Goal: Information Seeking & Learning: Learn about a topic

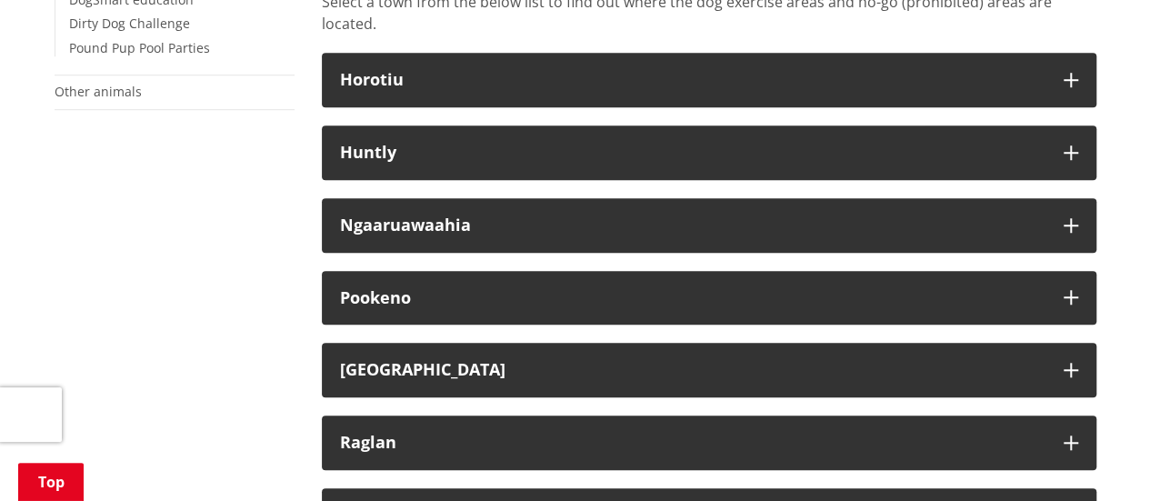
scroll to position [623, 0]
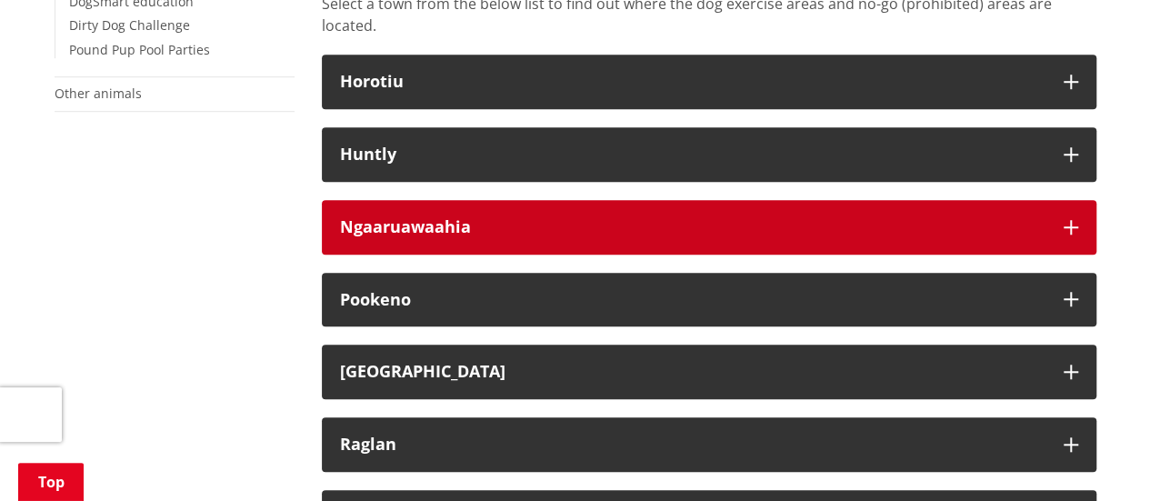
click at [517, 232] on h3 "Ngaaruawaahia" at bounding box center [693, 227] width 706 height 18
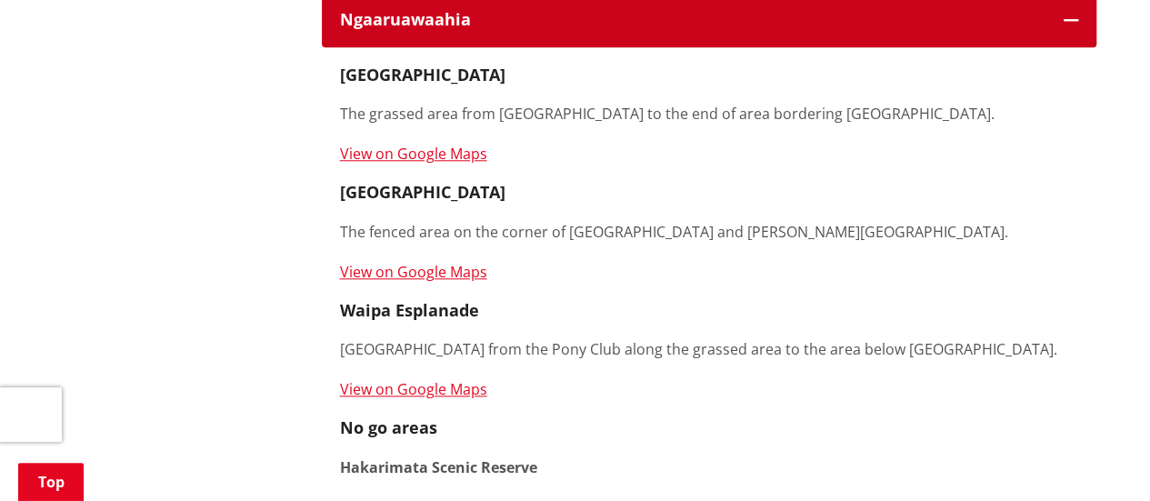
scroll to position [829, 0]
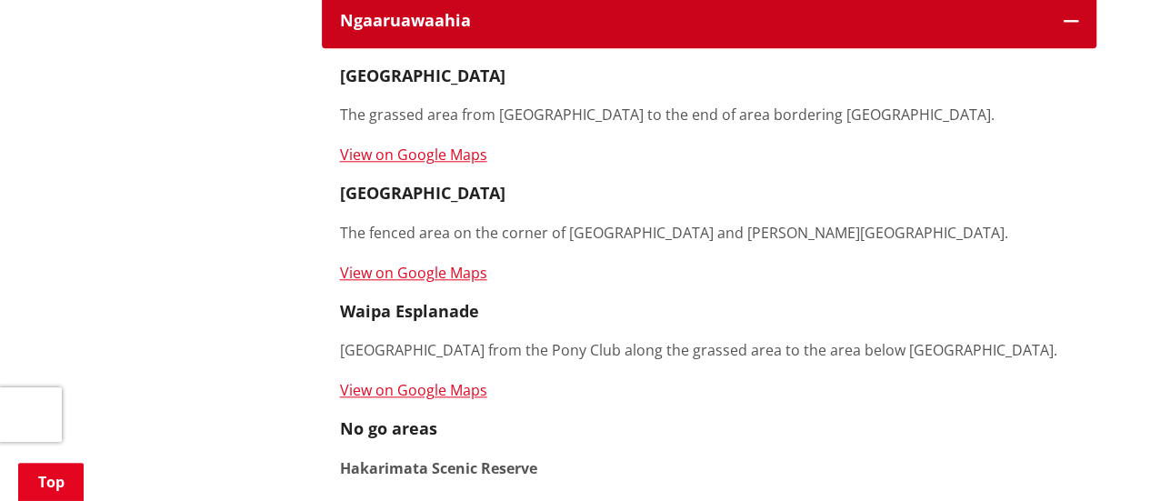
click at [762, 36] on button "Ngaaruawaahia" at bounding box center [709, 21] width 775 height 55
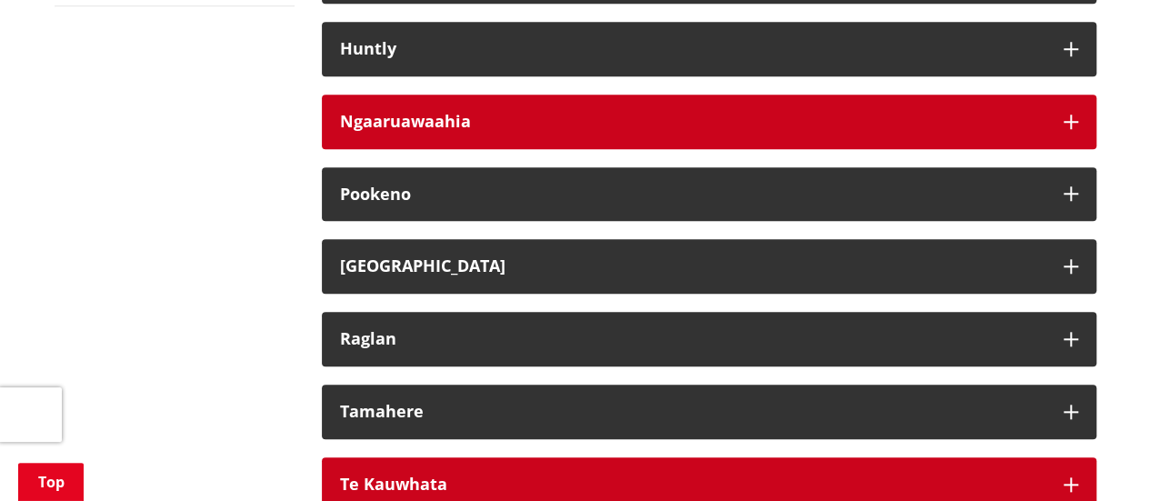
scroll to position [733, 0]
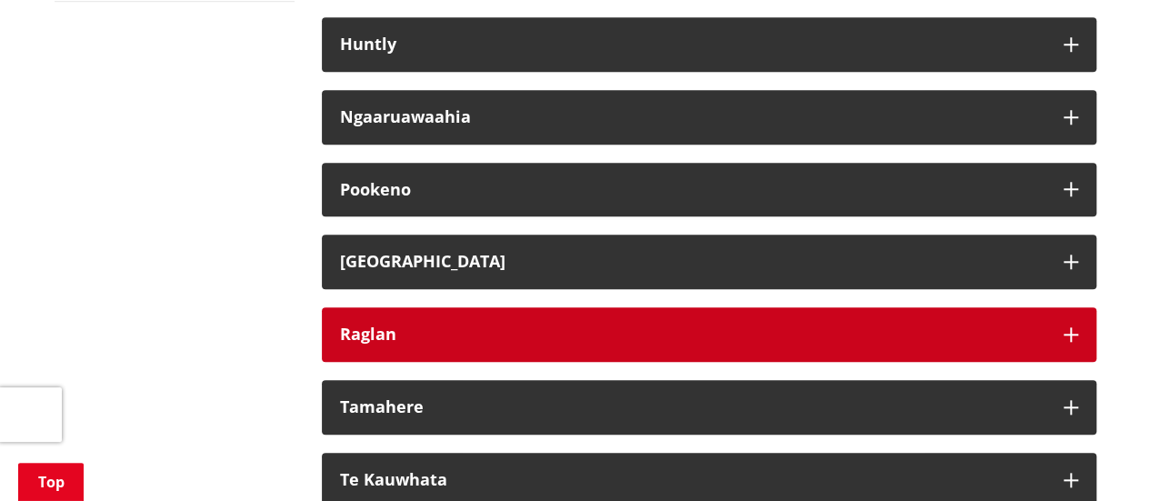
click at [524, 326] on h3 "Raglan" at bounding box center [693, 335] width 706 height 18
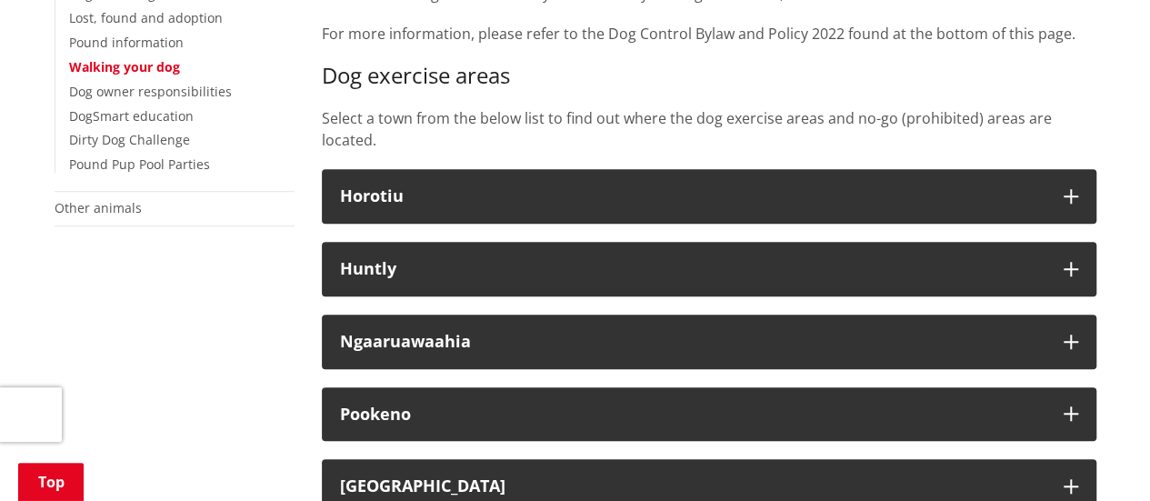
scroll to position [506, 0]
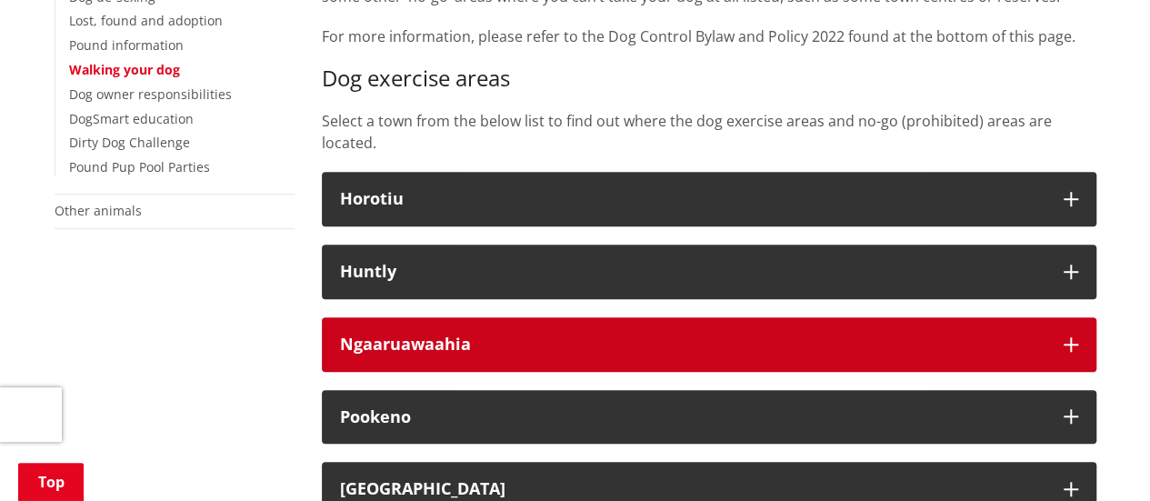
click at [508, 328] on button "Ngaaruawaahia" at bounding box center [709, 344] width 775 height 55
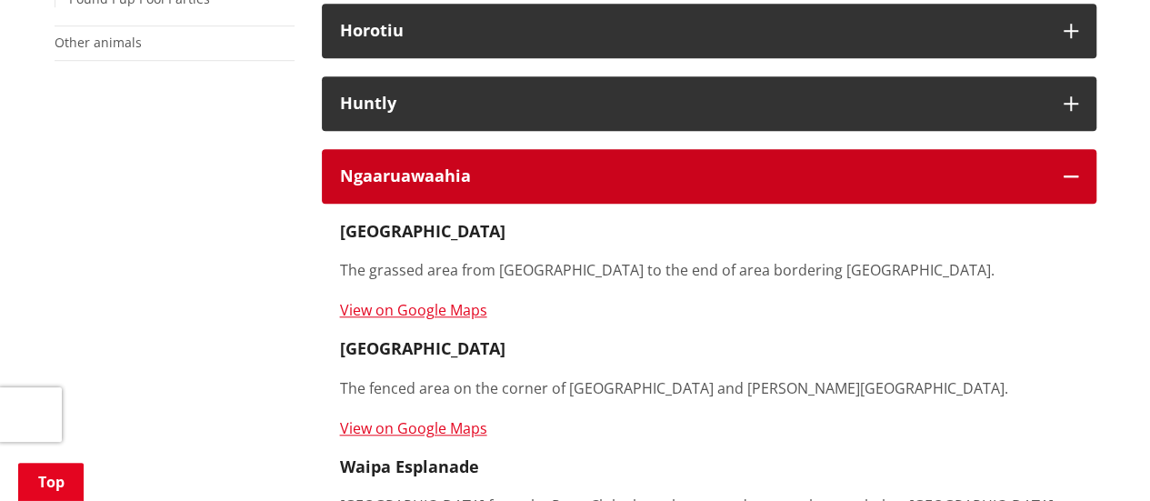
scroll to position [711, 0]
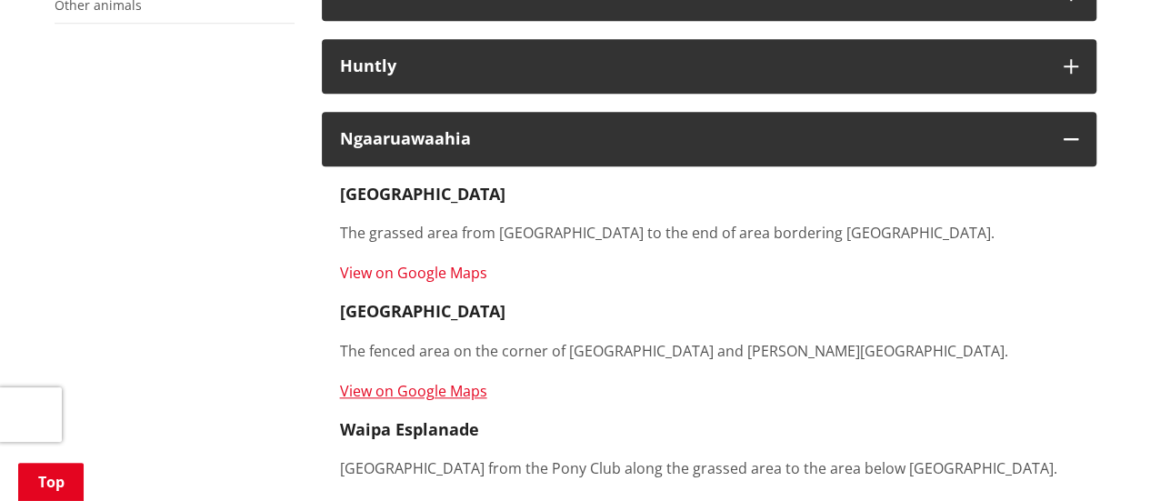
click at [458, 268] on link "View on Google Maps" at bounding box center [413, 273] width 147 height 20
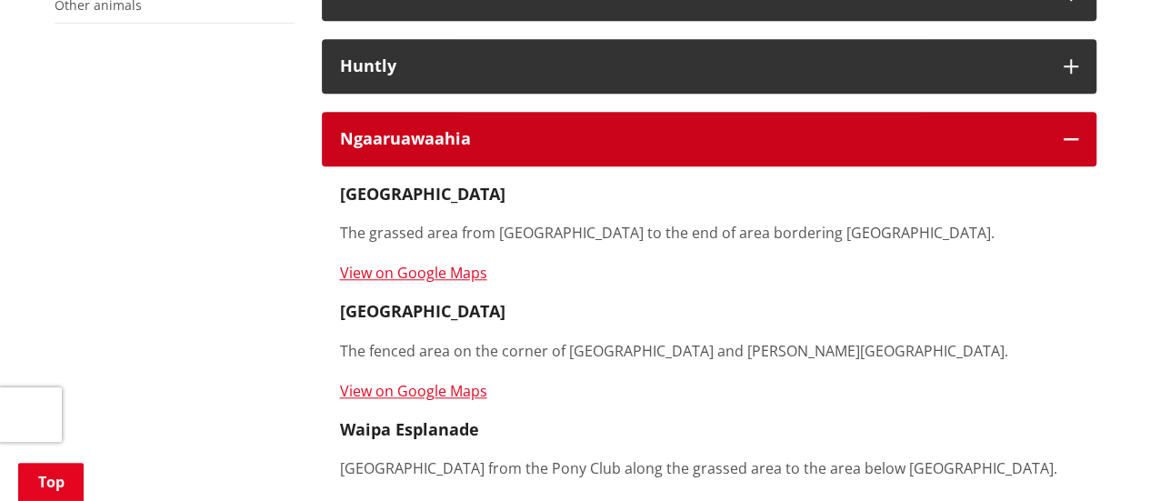
click at [742, 143] on h3 "Ngaaruawaahia" at bounding box center [693, 139] width 706 height 18
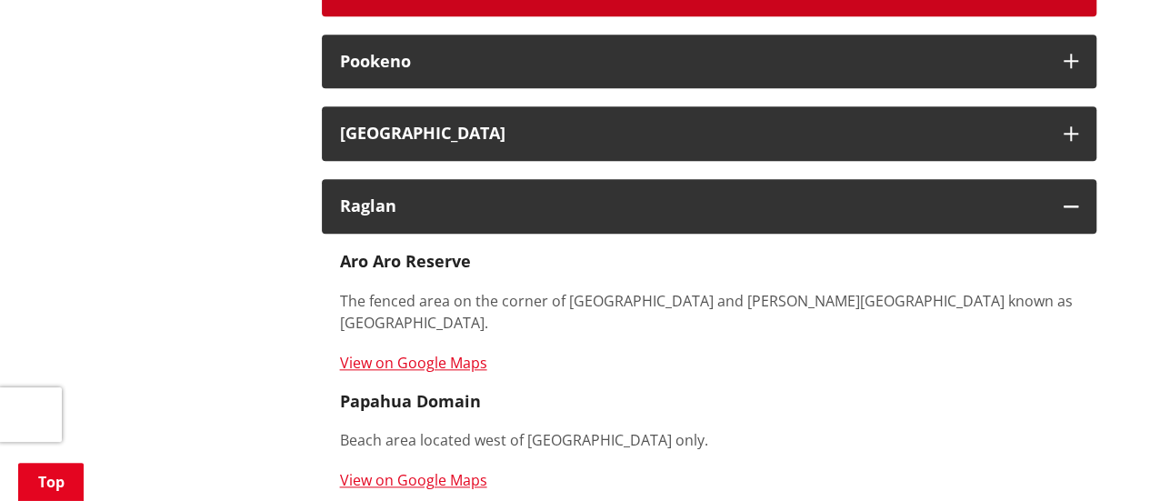
scroll to position [864, 0]
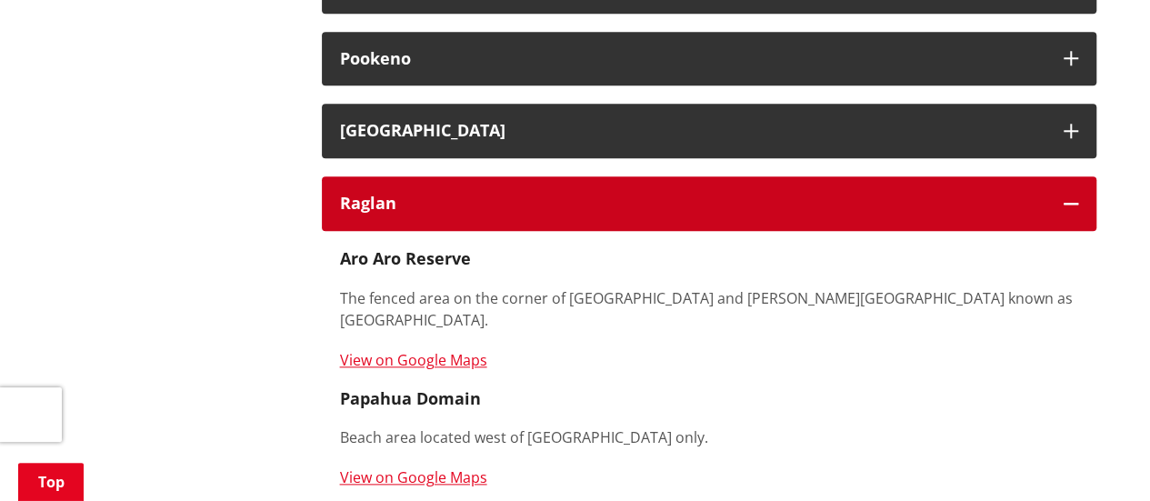
click at [720, 210] on h3 "Raglan" at bounding box center [693, 204] width 706 height 18
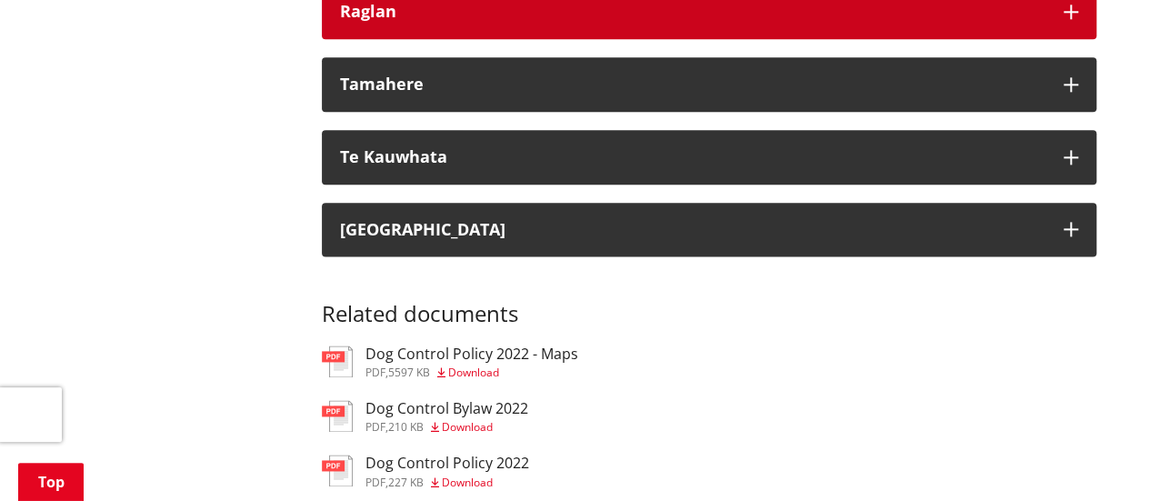
scroll to position [1060, 0]
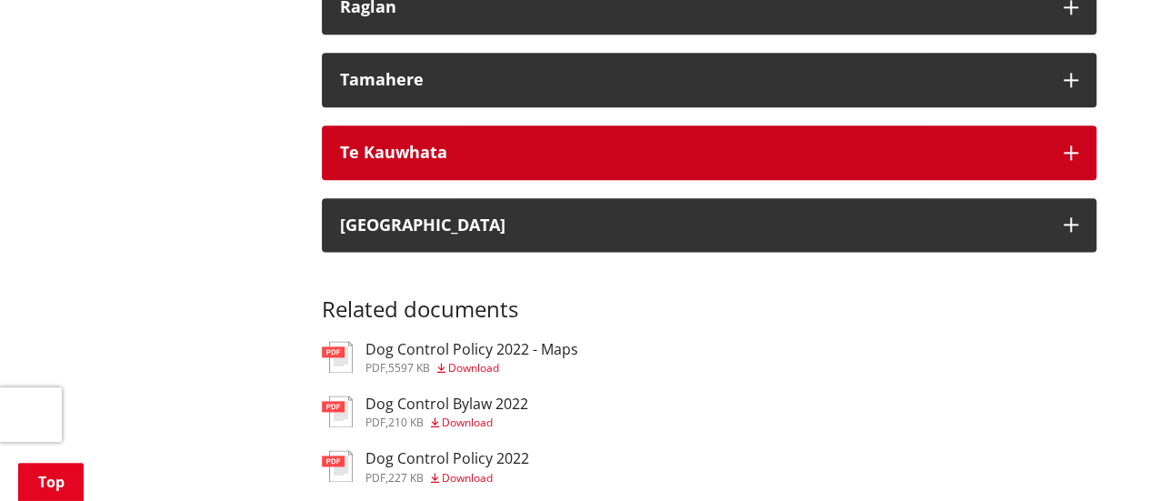
click at [654, 157] on h3 "Te Kauwhata" at bounding box center [693, 153] width 706 height 18
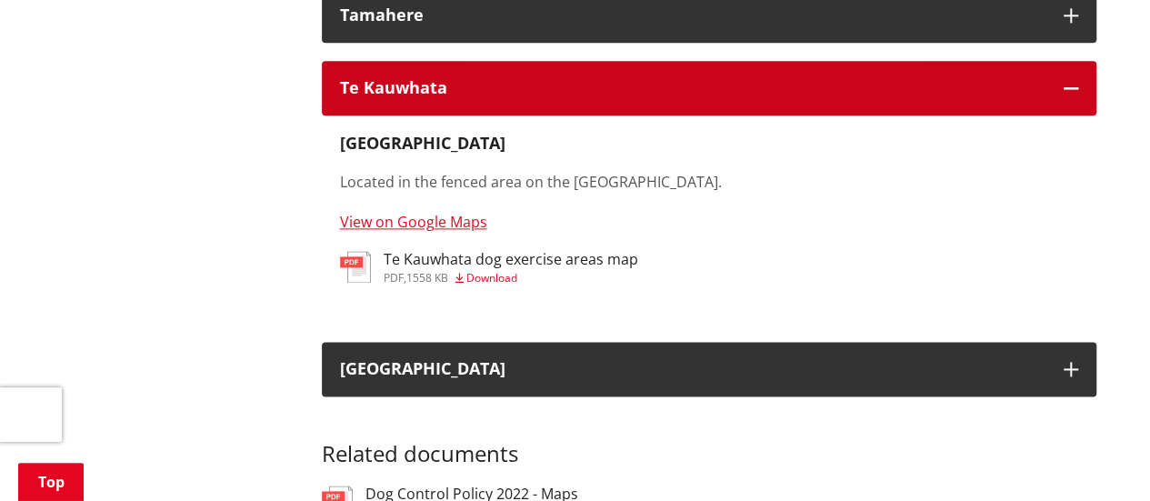
scroll to position [1126, 0]
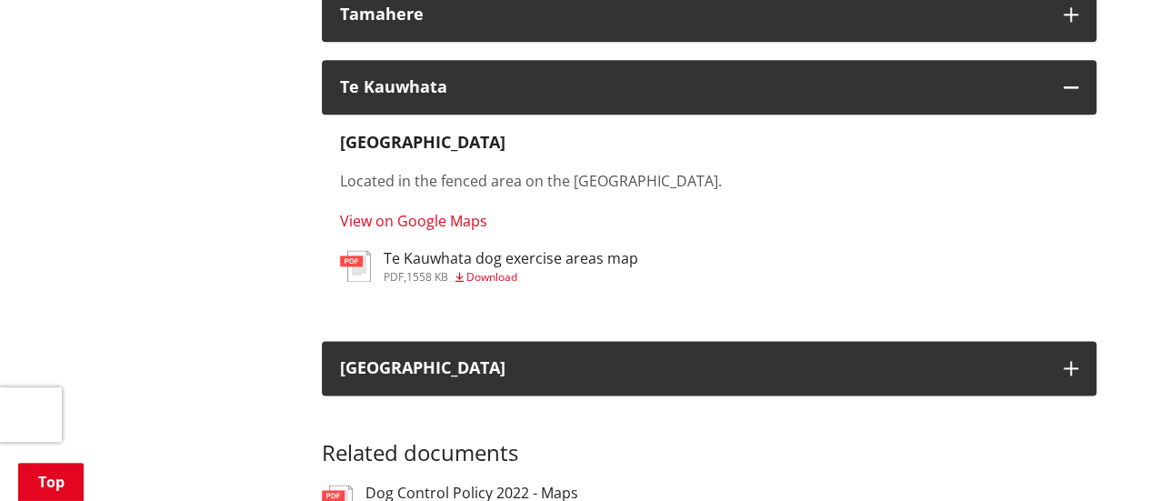
click at [436, 226] on link "View on Google Maps" at bounding box center [413, 221] width 147 height 20
click at [500, 277] on span "Download" at bounding box center [491, 276] width 51 height 15
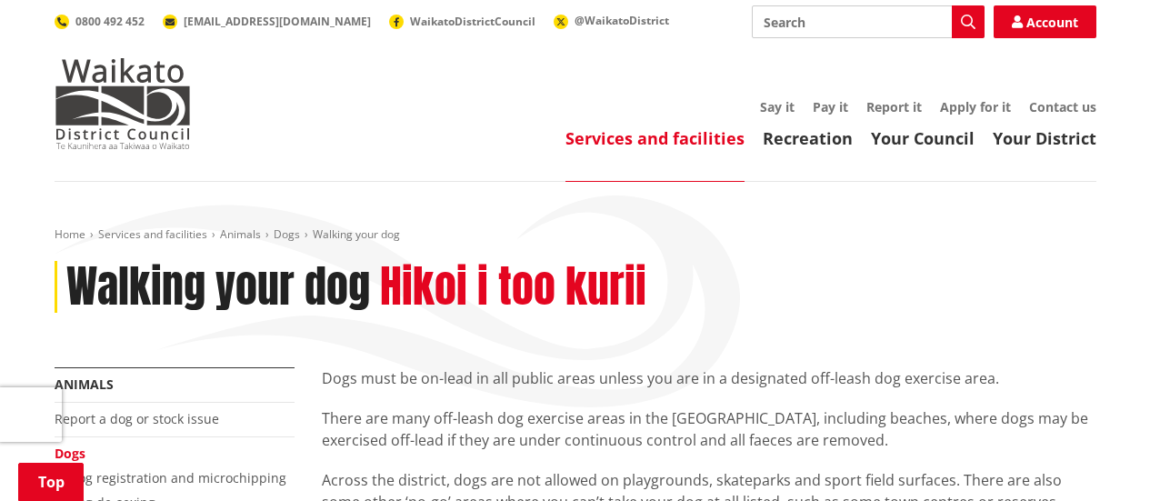
scroll to position [1111, 0]
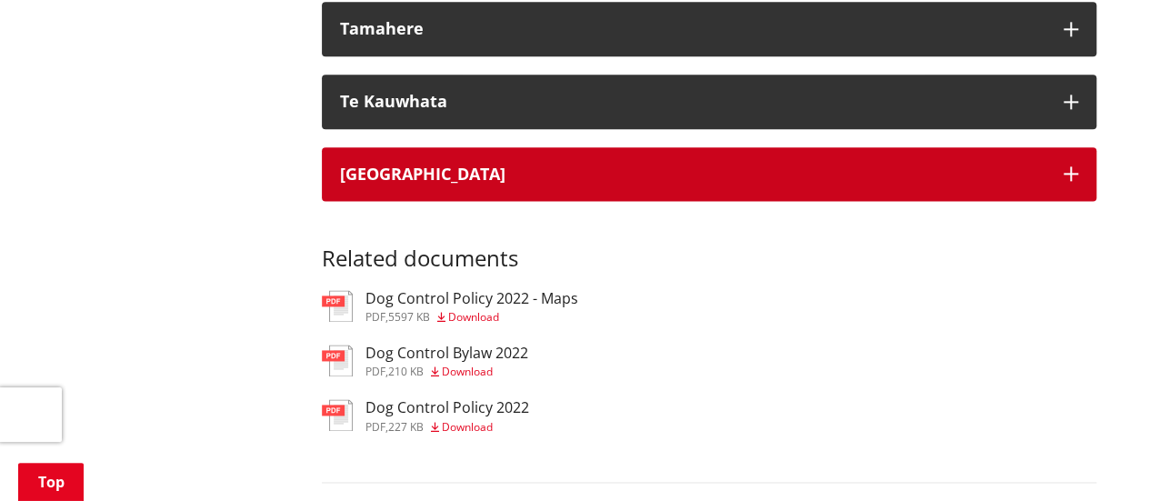
click at [480, 169] on h3 "[GEOGRAPHIC_DATA]" at bounding box center [693, 174] width 706 height 18
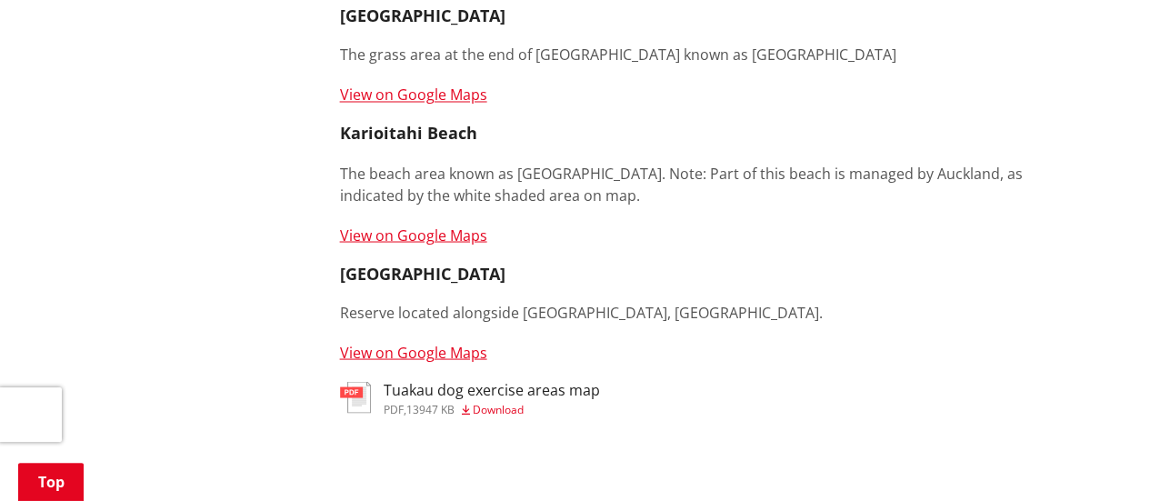
scroll to position [1633, 0]
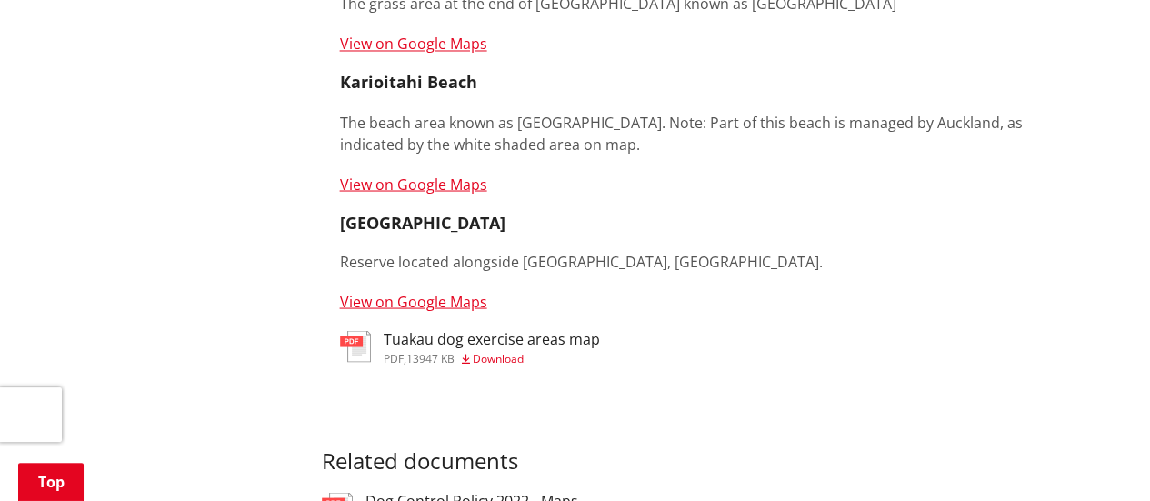
click at [513, 357] on span "Download" at bounding box center [498, 357] width 51 height 15
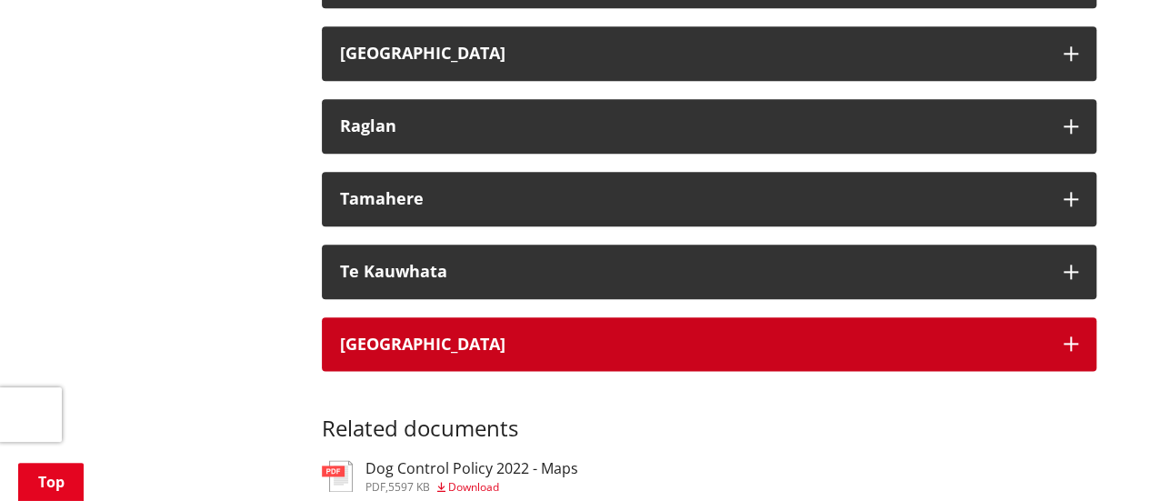
scroll to position [940, 0]
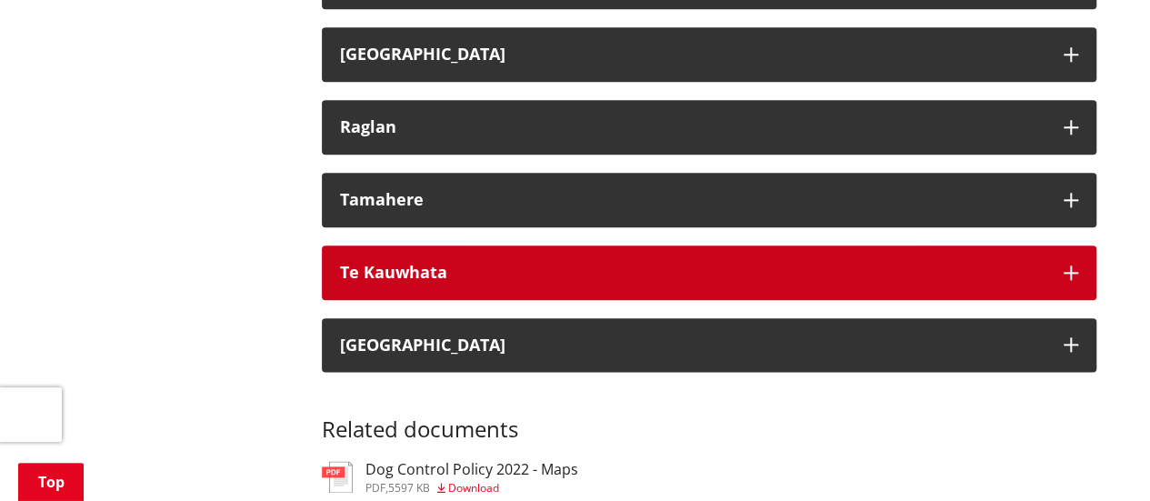
click at [642, 255] on button "Te Kauwhata" at bounding box center [709, 272] width 775 height 55
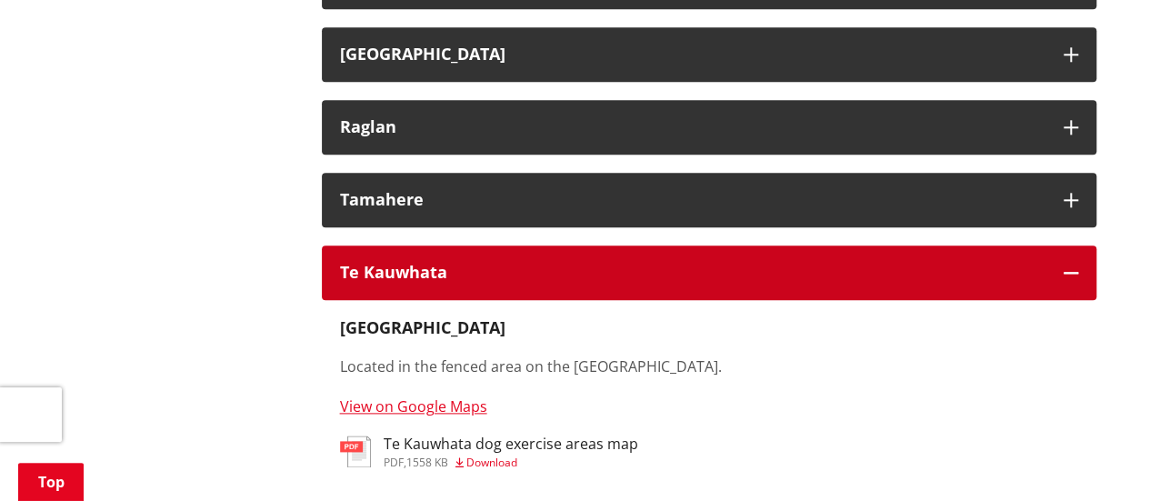
click at [642, 255] on button "Te Kauwhata" at bounding box center [709, 272] width 775 height 55
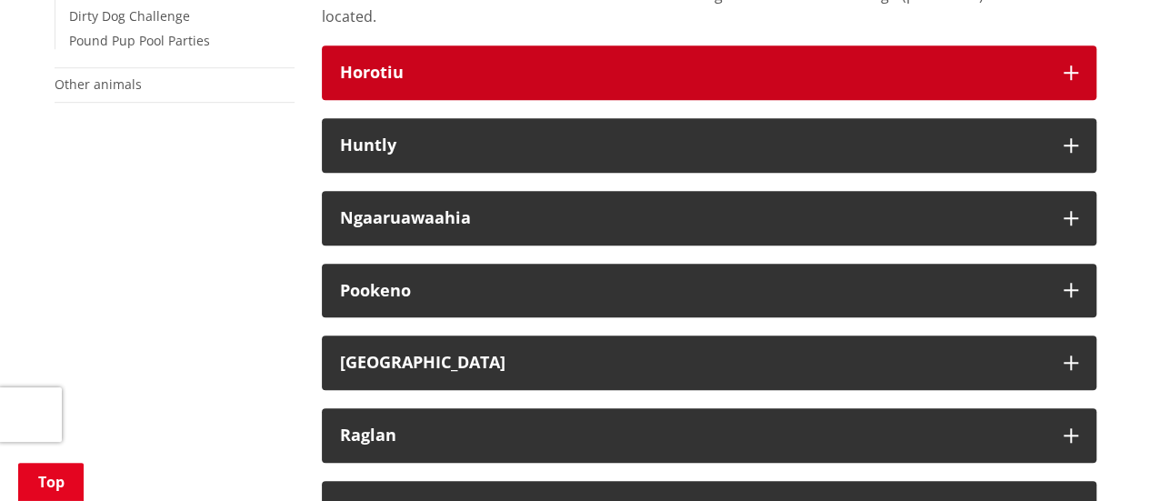
scroll to position [633, 0]
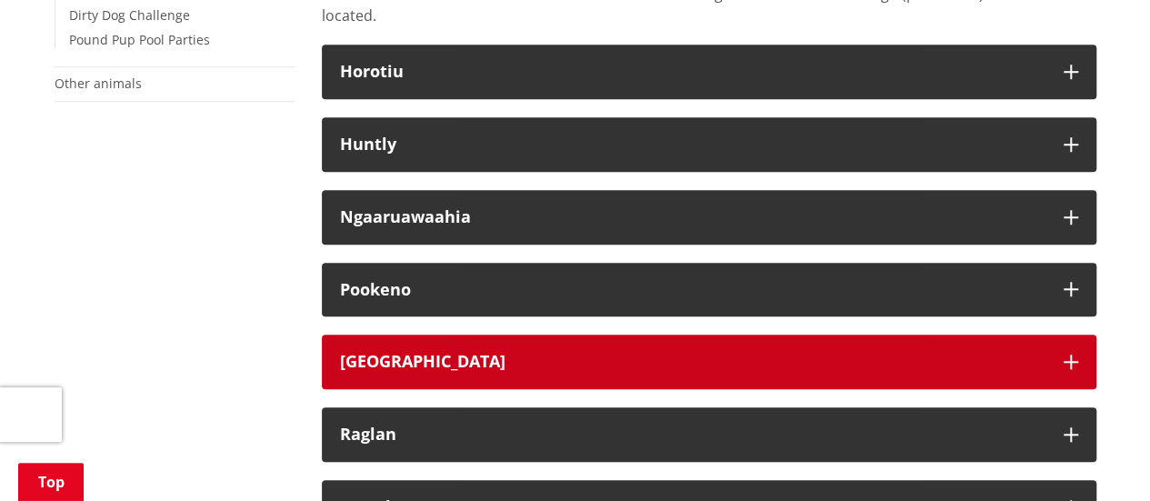
click at [589, 366] on h3 "Port Waikato" at bounding box center [693, 362] width 706 height 18
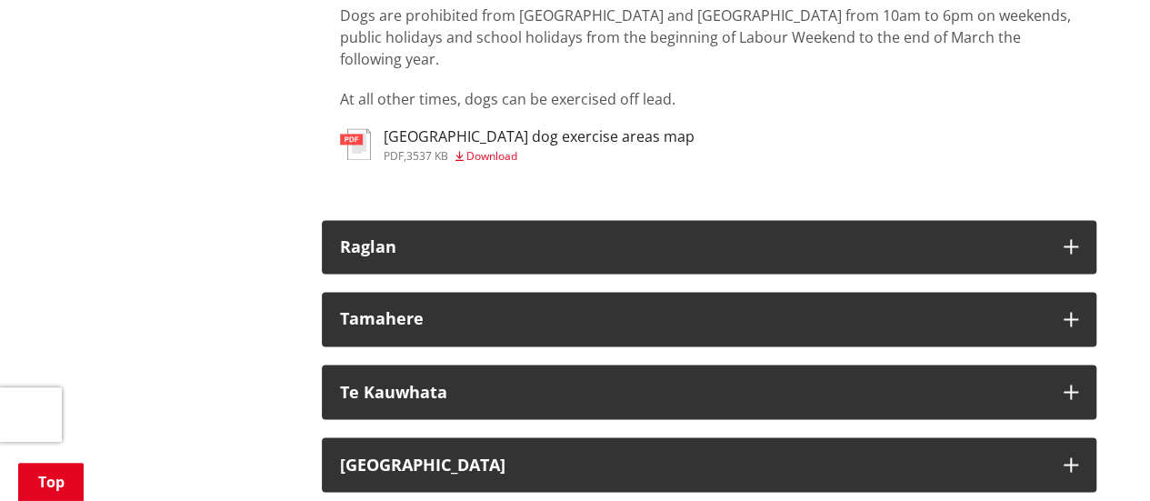
scroll to position [1356, 0]
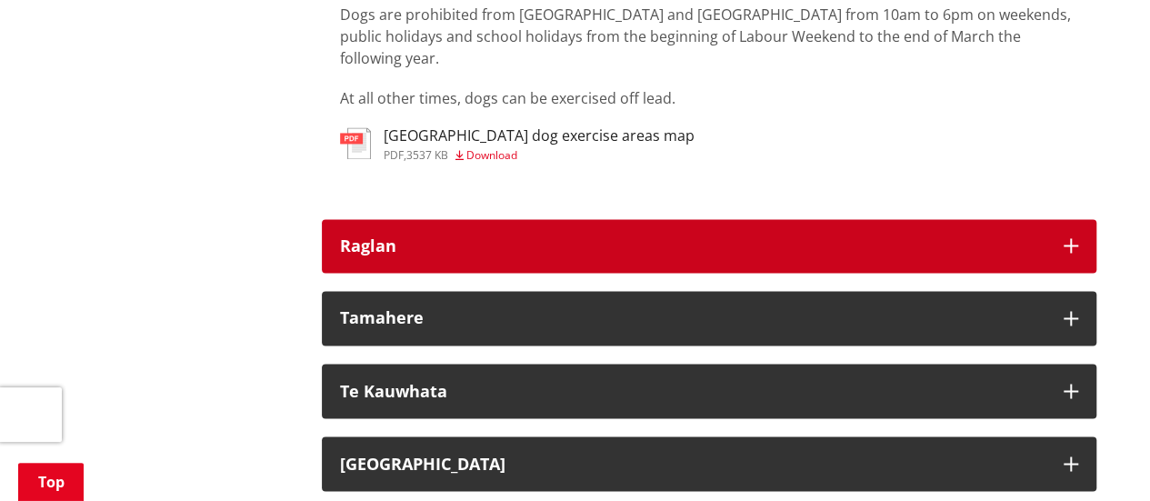
click at [569, 237] on h3 "Raglan" at bounding box center [693, 246] width 706 height 18
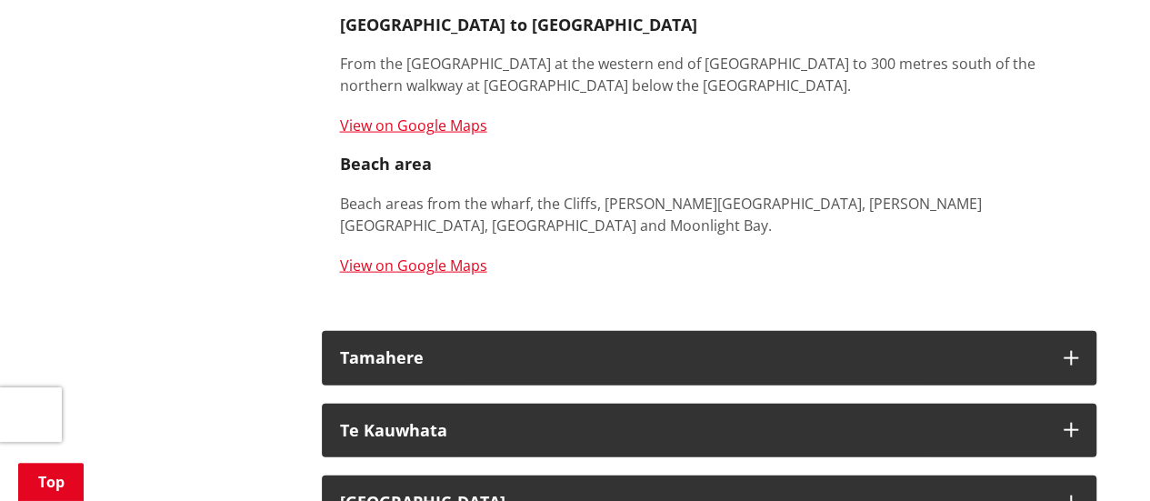
scroll to position [1891, 0]
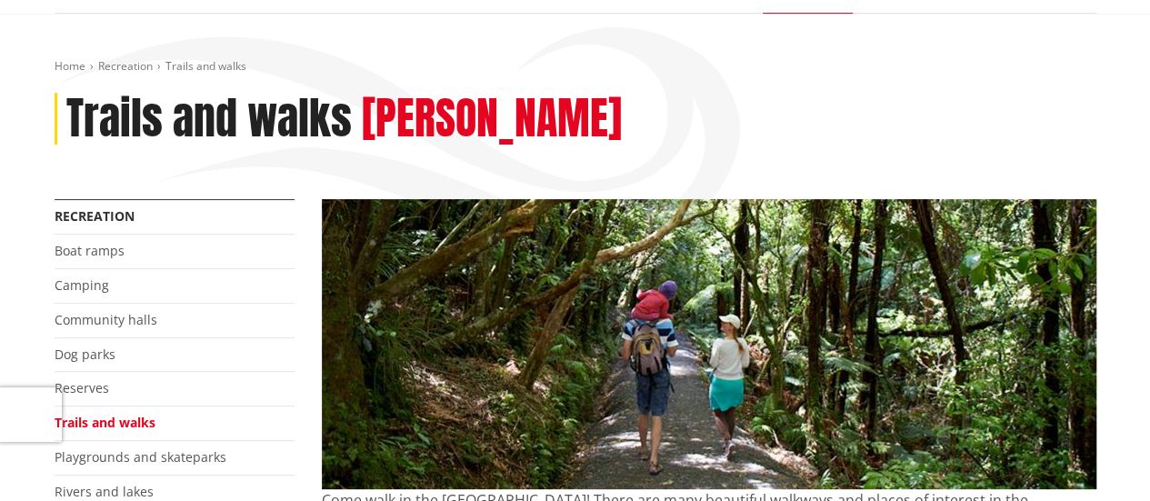
scroll to position [148, 0]
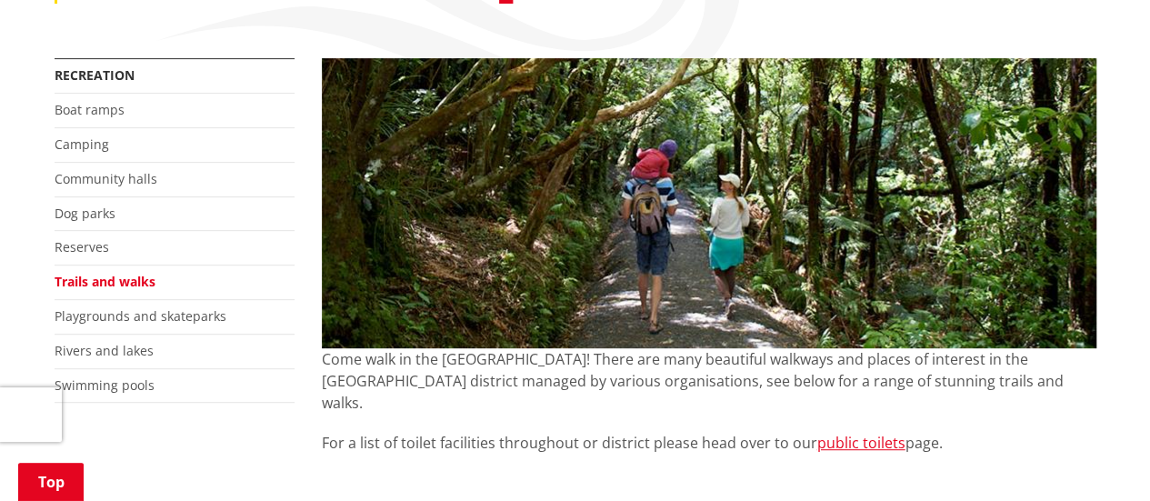
scroll to position [312, 0]
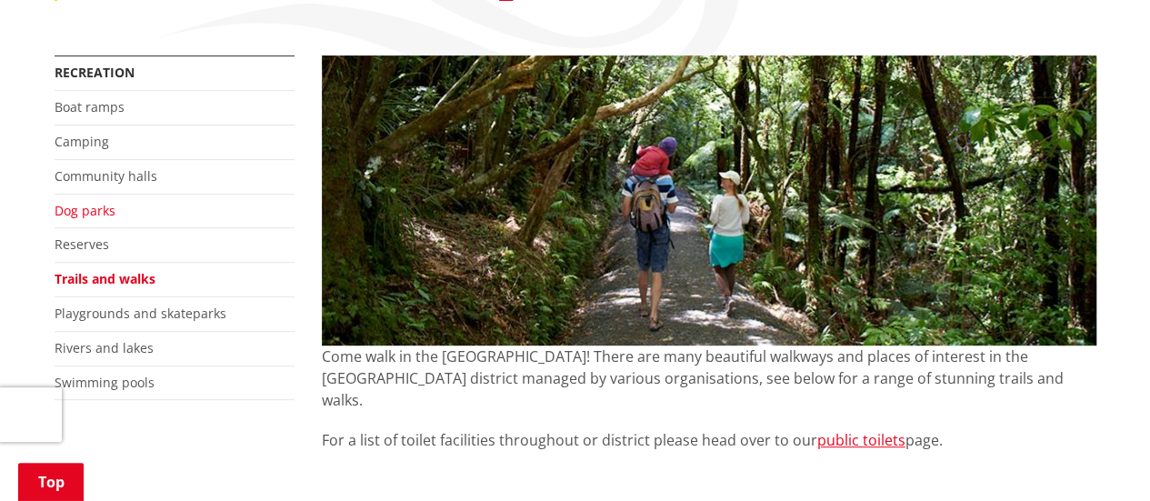
click at [97, 212] on link "Dog parks" at bounding box center [85, 210] width 61 height 17
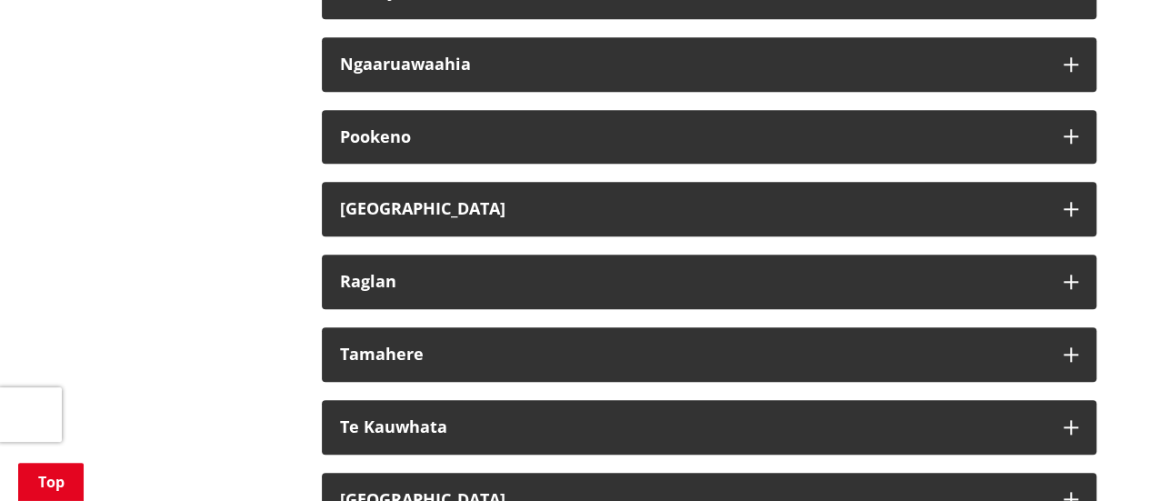
scroll to position [791, 0]
